Goal: Information Seeking & Learning: Find specific fact

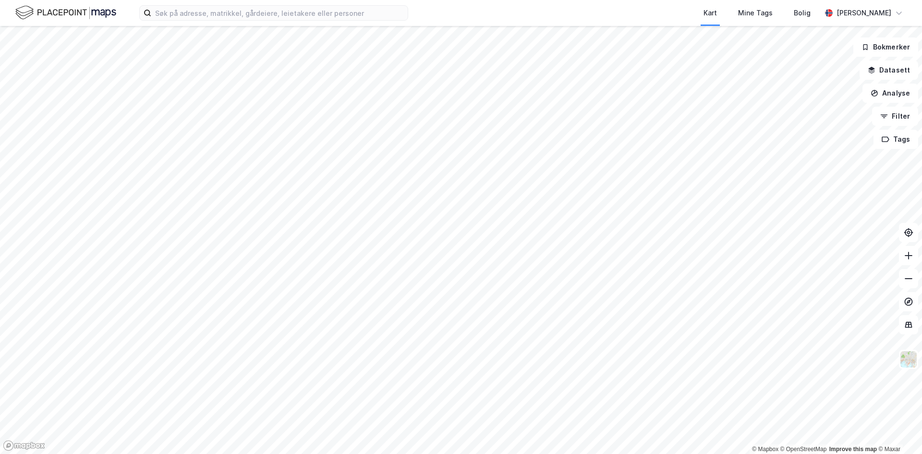
click at [277, 24] on div "Kart Mine Tags Bolig [PERSON_NAME]" at bounding box center [461, 13] width 922 height 26
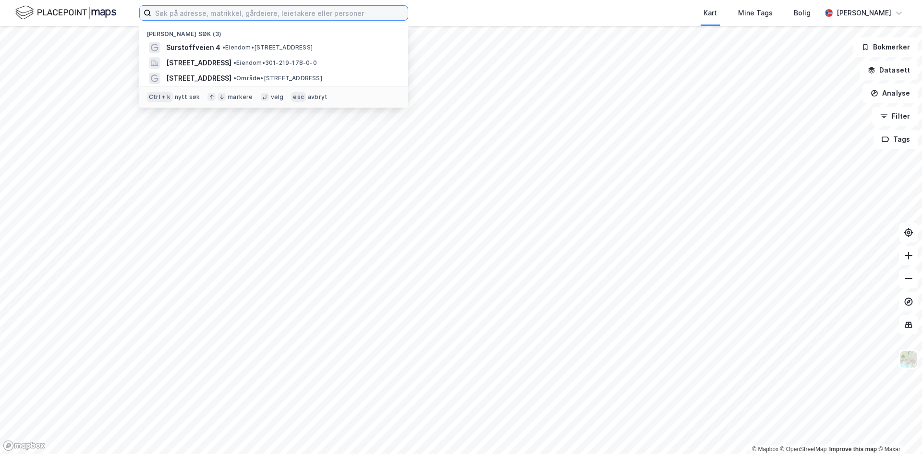
click at [268, 20] on input at bounding box center [279, 13] width 256 height 14
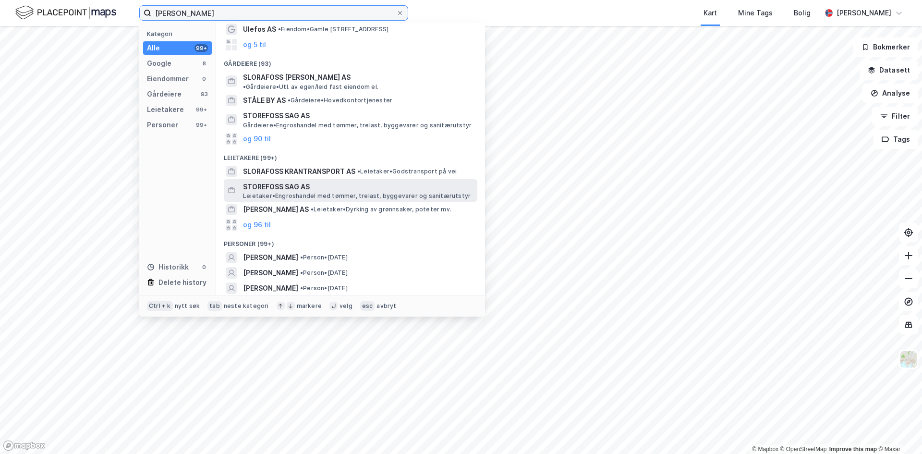
scroll to position [58, 0]
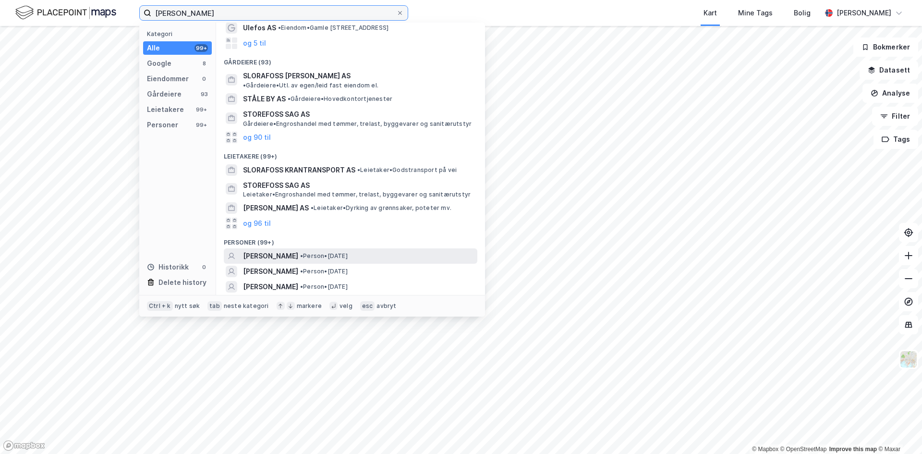
type input "[PERSON_NAME]"
click at [316, 252] on span "• Person • [DATE]" at bounding box center [324, 256] width 48 height 8
